Goal: Task Accomplishment & Management: Use online tool/utility

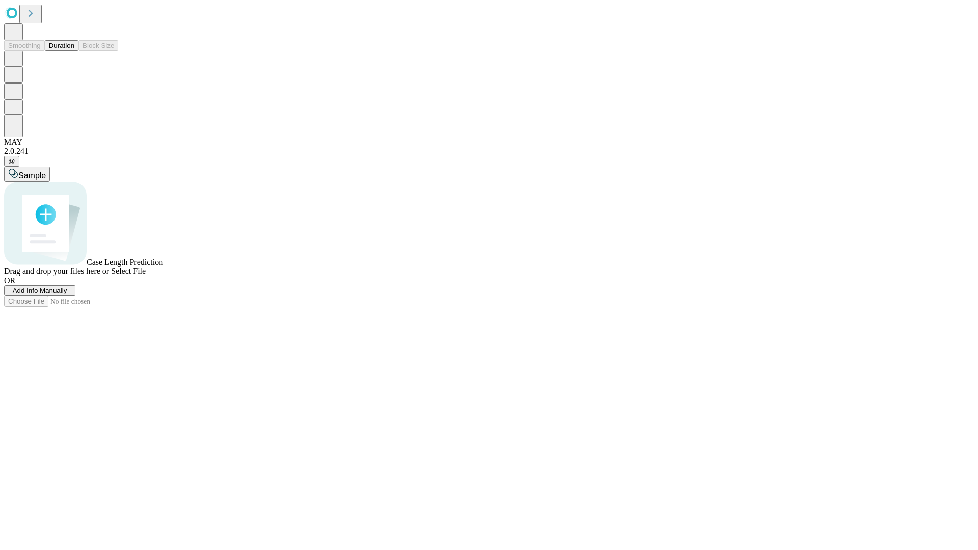
click at [74, 51] on button "Duration" at bounding box center [62, 45] width 34 height 11
click at [67, 294] on span "Add Info Manually" at bounding box center [40, 291] width 54 height 8
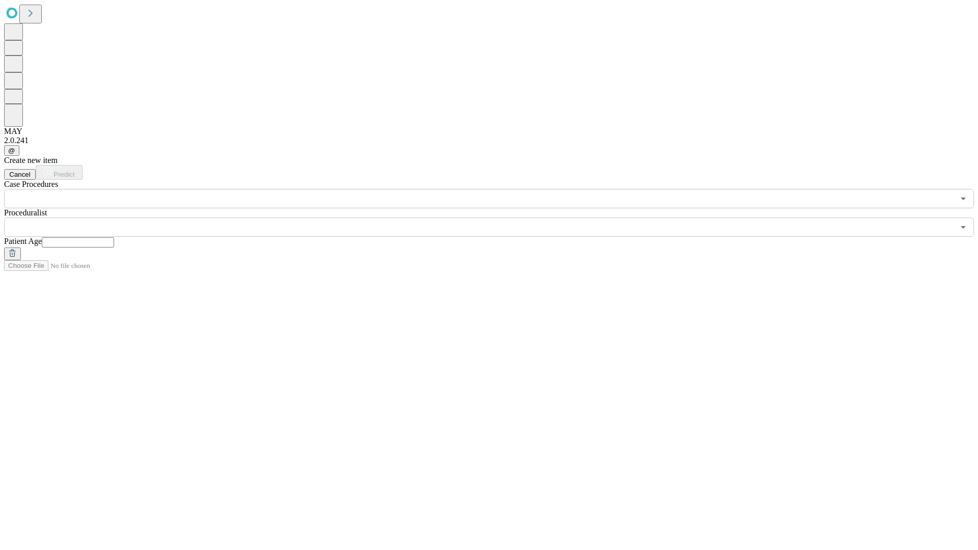
click at [114, 237] on input "text" at bounding box center [78, 242] width 72 height 10
type input "**"
click at [496, 217] on input "text" at bounding box center [479, 226] width 950 height 19
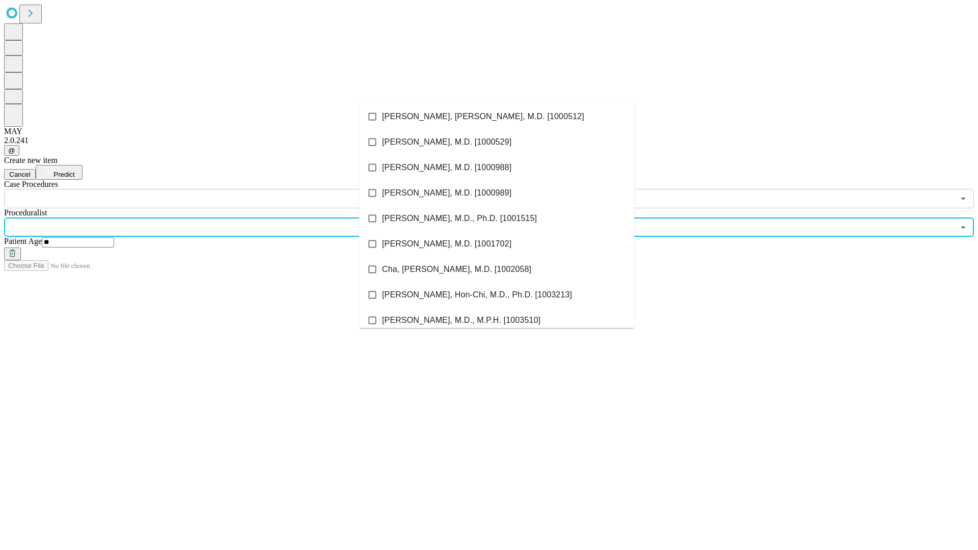
click at [496, 117] on li "[PERSON_NAME], [PERSON_NAME], M.D. [1000512]" at bounding box center [496, 116] width 275 height 25
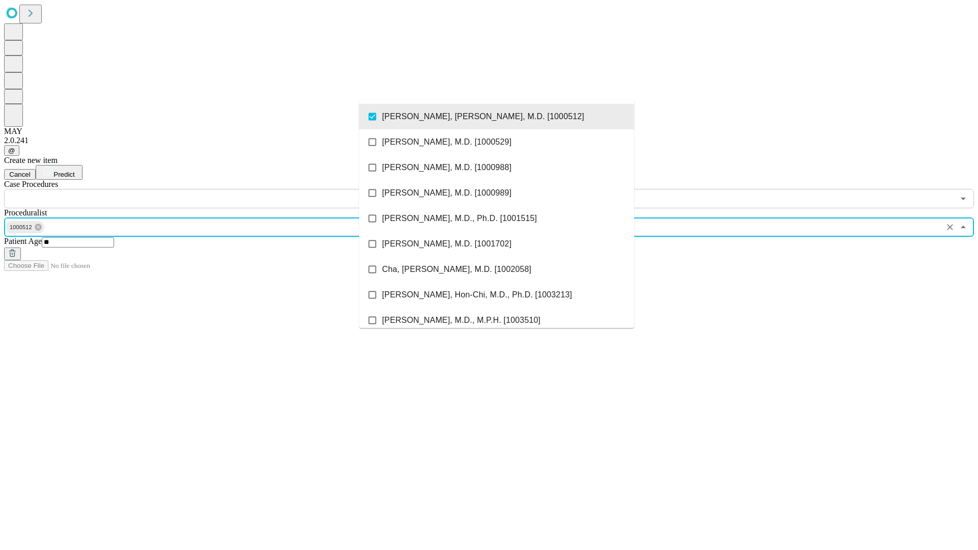
click at [214, 189] on input "text" at bounding box center [479, 198] width 950 height 19
